Goal: Navigation & Orientation: Go to known website

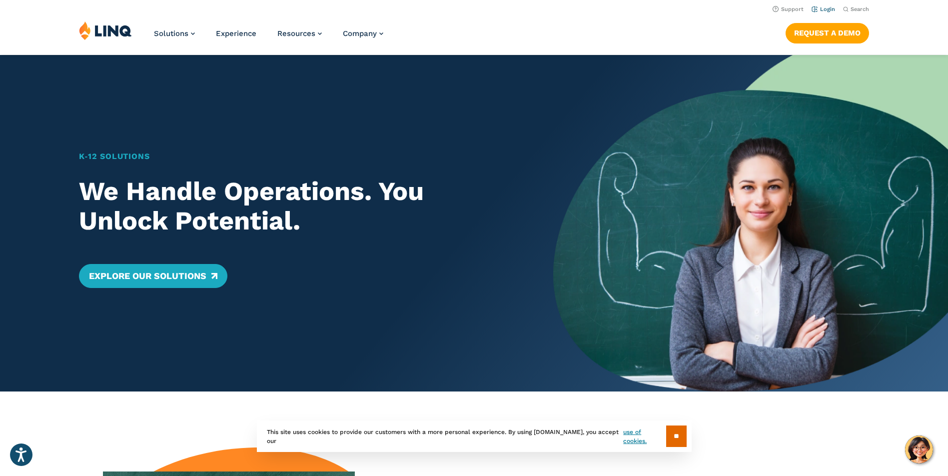
click at [832, 6] on li "Login" at bounding box center [822, 8] width 23 height 11
click at [831, 9] on link "Login" at bounding box center [822, 9] width 23 height 6
